Goal: Transaction & Acquisition: Purchase product/service

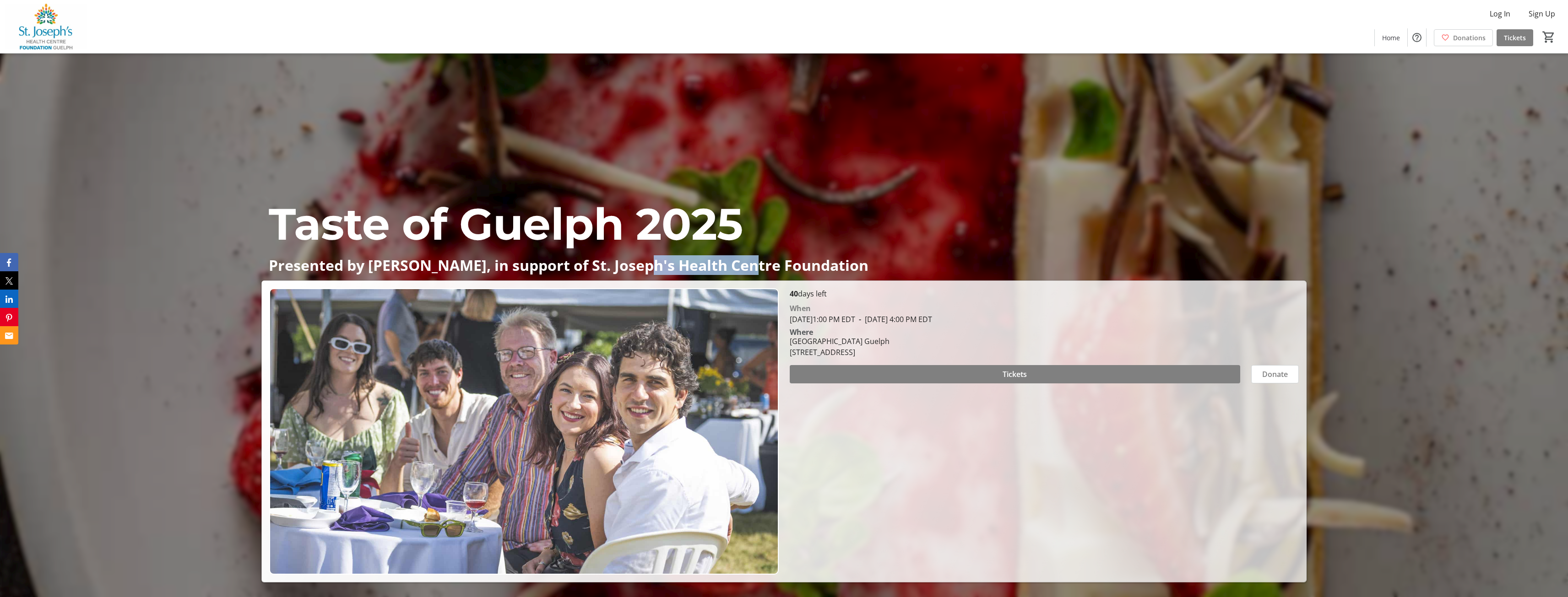
drag, startPoint x: 640, startPoint y: 265, endPoint x: 746, endPoint y: 265, distance: 106.0
click at [746, 265] on p "Presented by [PERSON_NAME], in support of St. Joseph's Health Centre Foundation" at bounding box center [784, 265] width 1031 height 16
click at [898, 372] on span at bounding box center [1015, 375] width 451 height 22
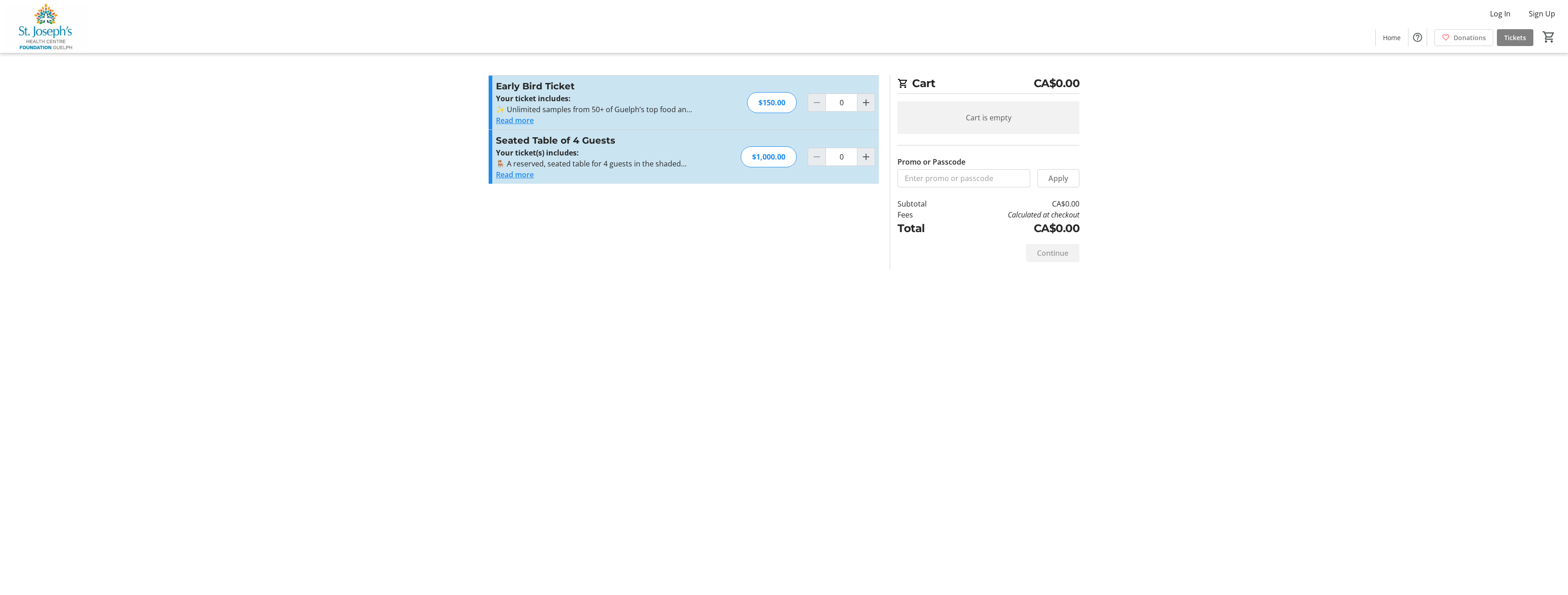
click at [522, 122] on button "Read more" at bounding box center [515, 121] width 38 height 11
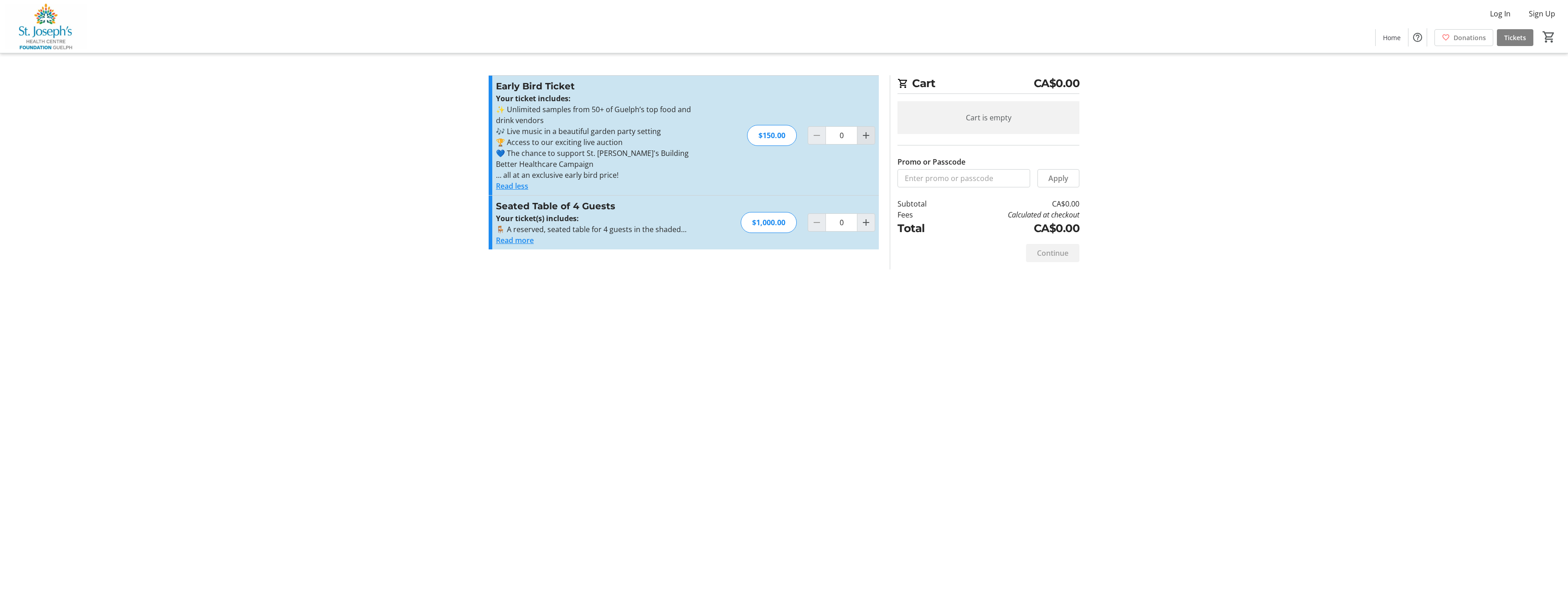
click at [864, 137] on mat-icon "Increment by one" at bounding box center [866, 135] width 11 height 11
type input "2"
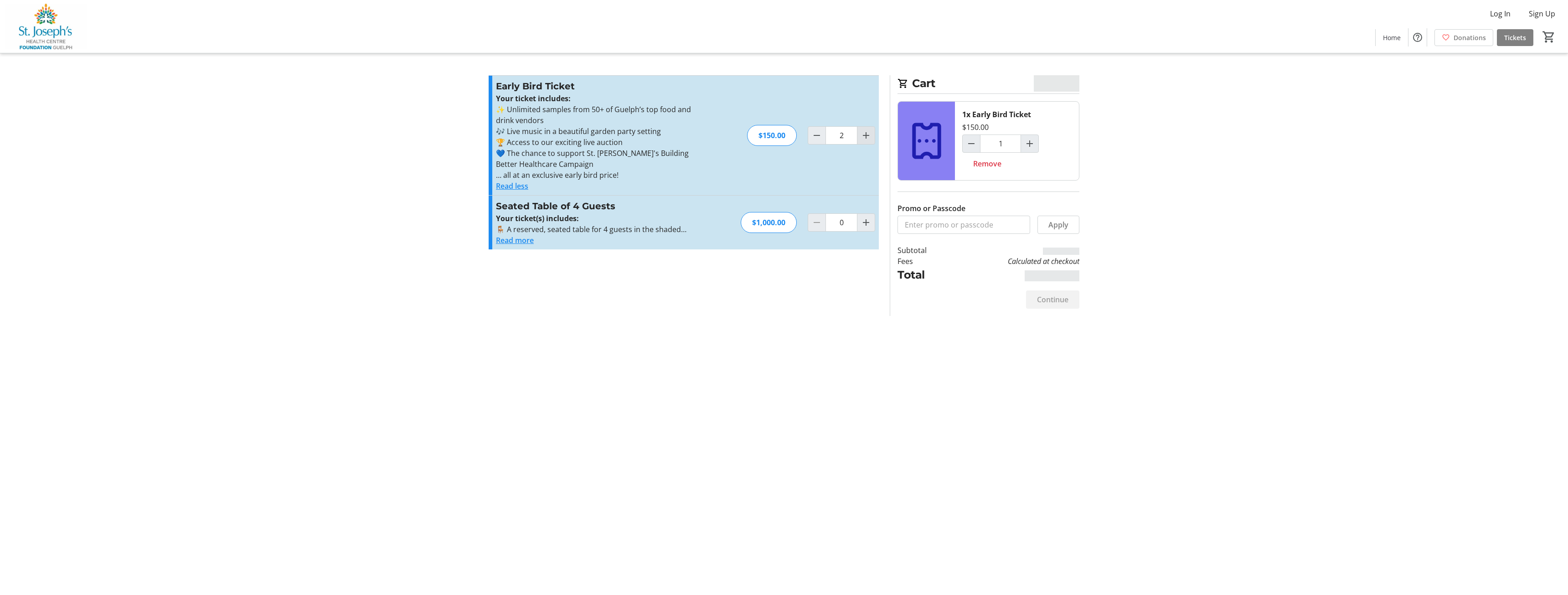
type input "2"
